Goal: Transaction & Acquisition: Purchase product/service

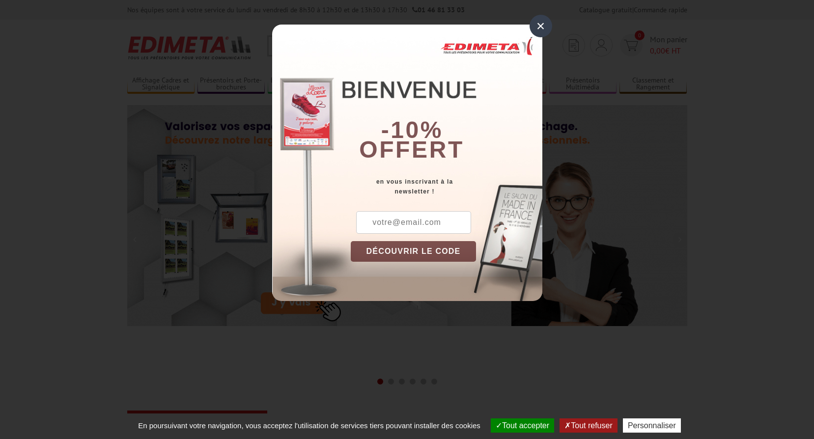
click at [540, 27] on div "×" at bounding box center [541, 26] width 23 height 23
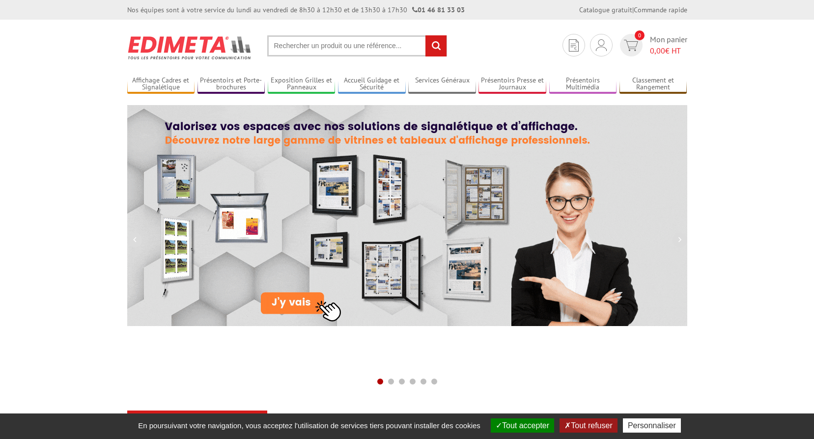
click at [298, 41] on input "text" at bounding box center [357, 45] width 180 height 21
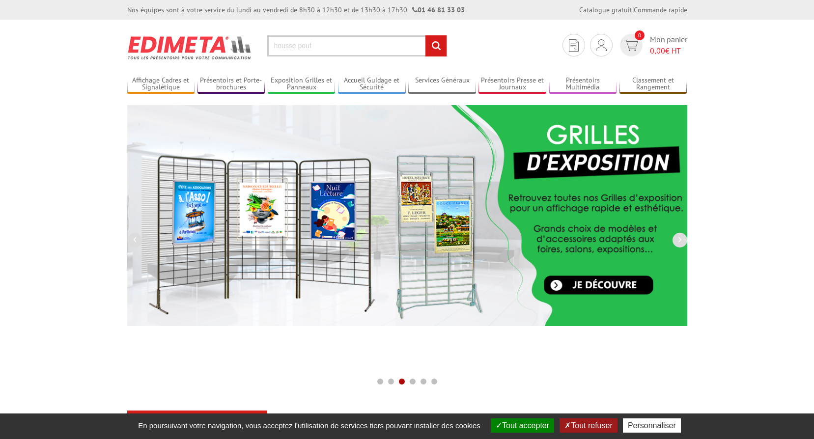
type input "housse pouf"
click at [426, 35] on input "rechercher" at bounding box center [436, 45] width 21 height 21
